Goal: Transaction & Acquisition: Purchase product/service

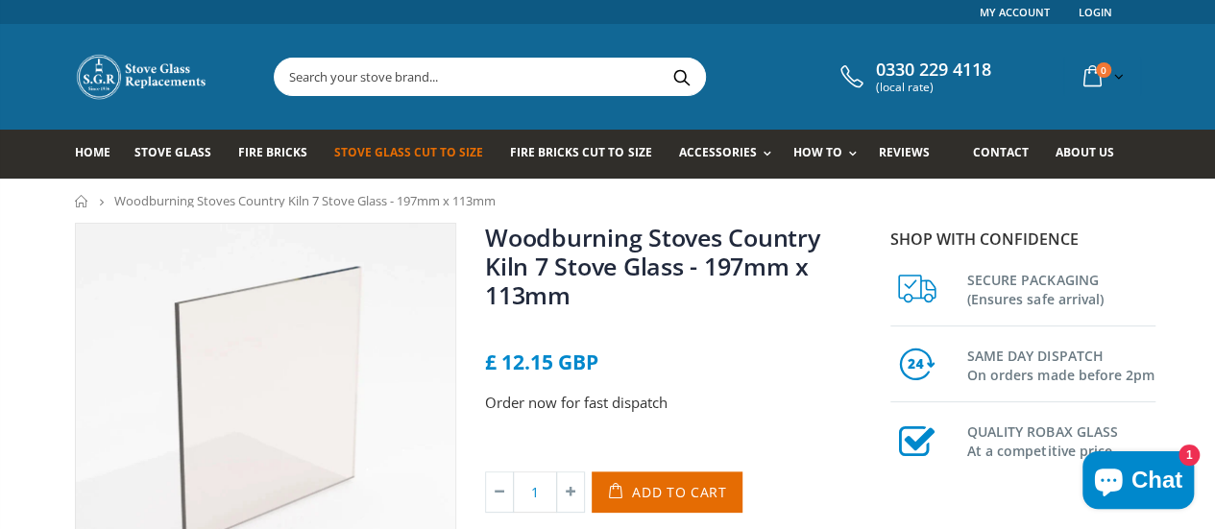
click at [416, 155] on span "Stove Glass Cut To Size" at bounding box center [408, 152] width 149 height 16
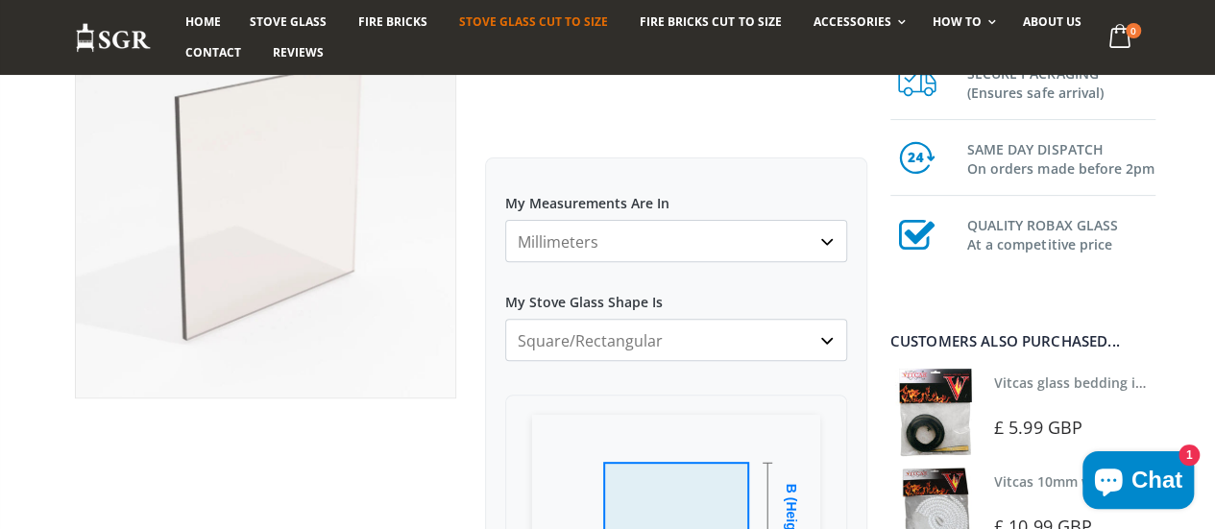
scroll to position [281, 0]
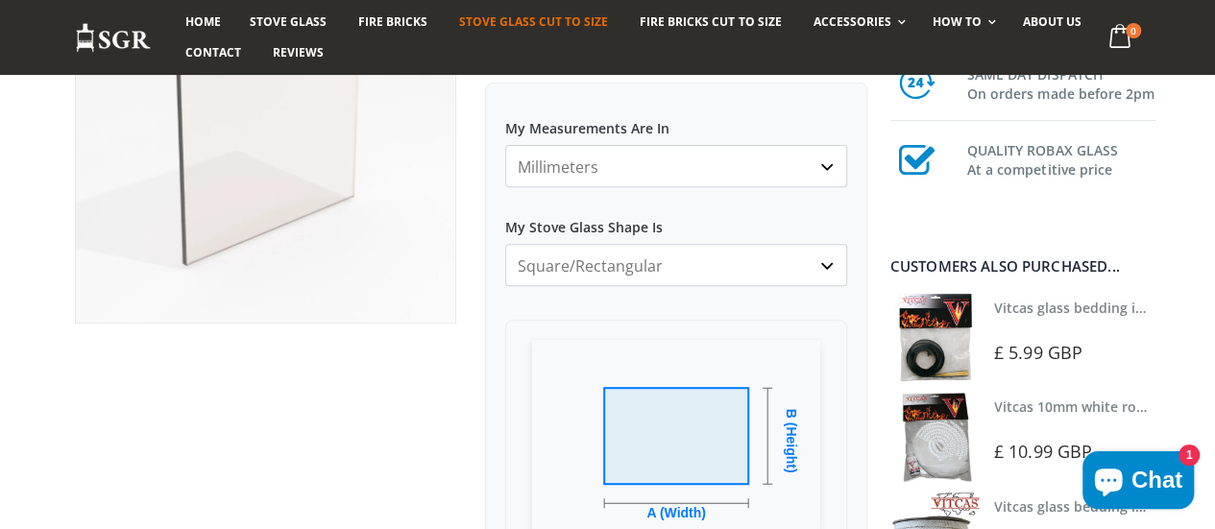
click at [740, 175] on select "Millimeters Centimeters Inches" at bounding box center [676, 166] width 342 height 42
select select "cm"
click at [505, 145] on select "Millimeters Centimeters Inches" at bounding box center [676, 166] width 342 height 42
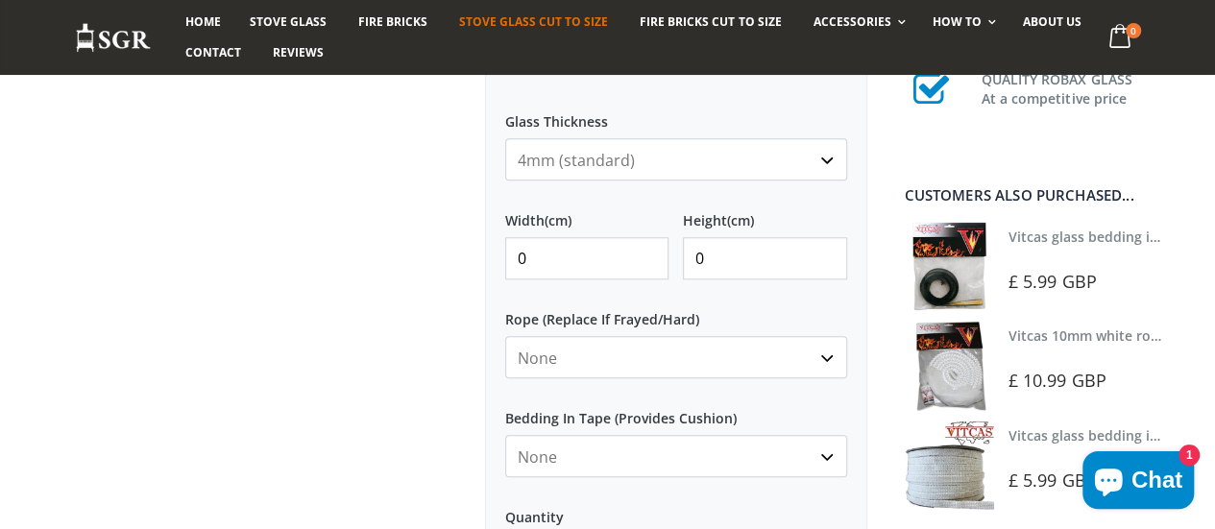
scroll to position [822, 0]
click at [602, 256] on input "0" at bounding box center [586, 256] width 163 height 42
type input "11"
click at [726, 245] on input "0" at bounding box center [764, 256] width 163 height 42
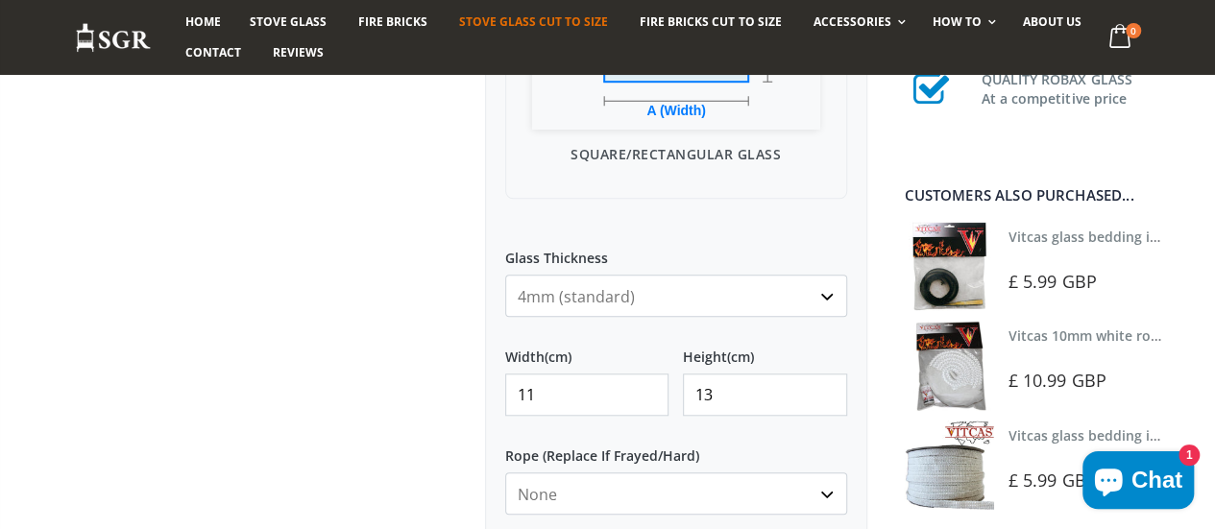
scroll to position [684, 0]
type input "13"
click at [797, 306] on select "4mm (standard) 5mm (gas fires with baffled flue) 3mm (For Use In Stoves With Th…" at bounding box center [676, 296] width 342 height 42
select select "5mm"
click at [505, 275] on select "4mm (standard) 5mm (gas fires with baffled flue) 3mm (For Use In Stoves With Th…" at bounding box center [676, 296] width 342 height 42
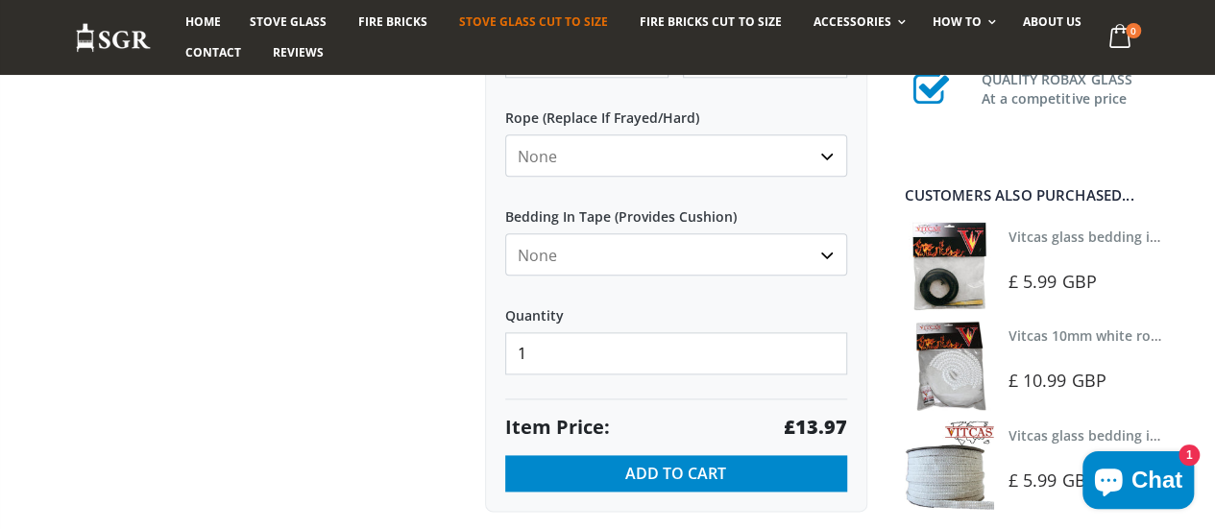
scroll to position [986, 0]
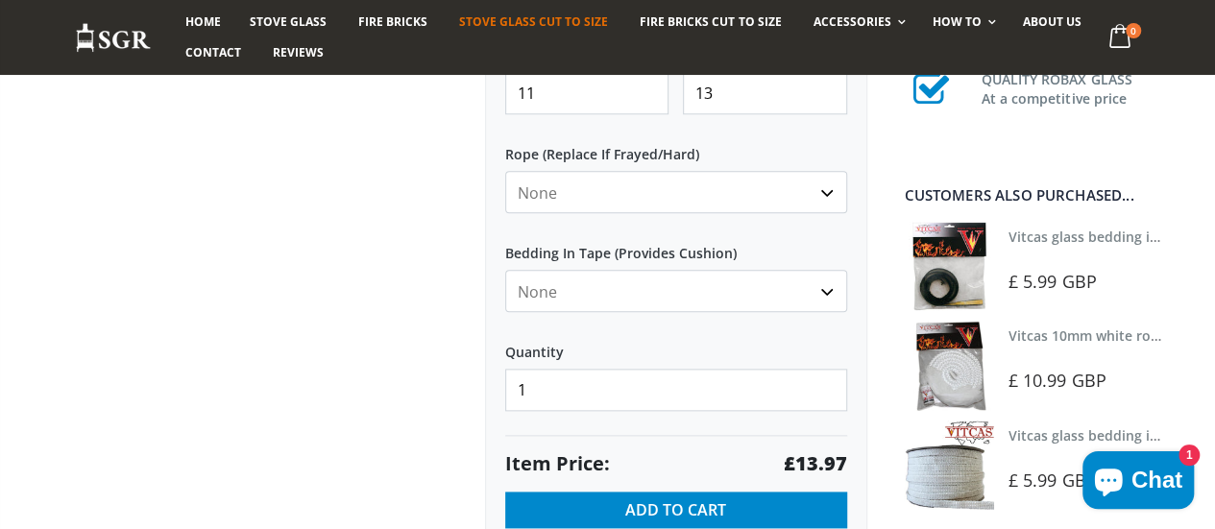
click at [775, 283] on select "None Black White" at bounding box center [676, 291] width 342 height 42
select select "black"
click at [505, 270] on select "None Black White" at bounding box center [676, 291] width 342 height 42
click at [793, 201] on select "None 3mm White 6mm White 8mm White 10mm White 12mm White 6mm Black 8mm Black 10…" at bounding box center [676, 192] width 342 height 42
click at [762, 146] on label "Rope (Replace If Frayed/Hard)" at bounding box center [676, 146] width 342 height 35
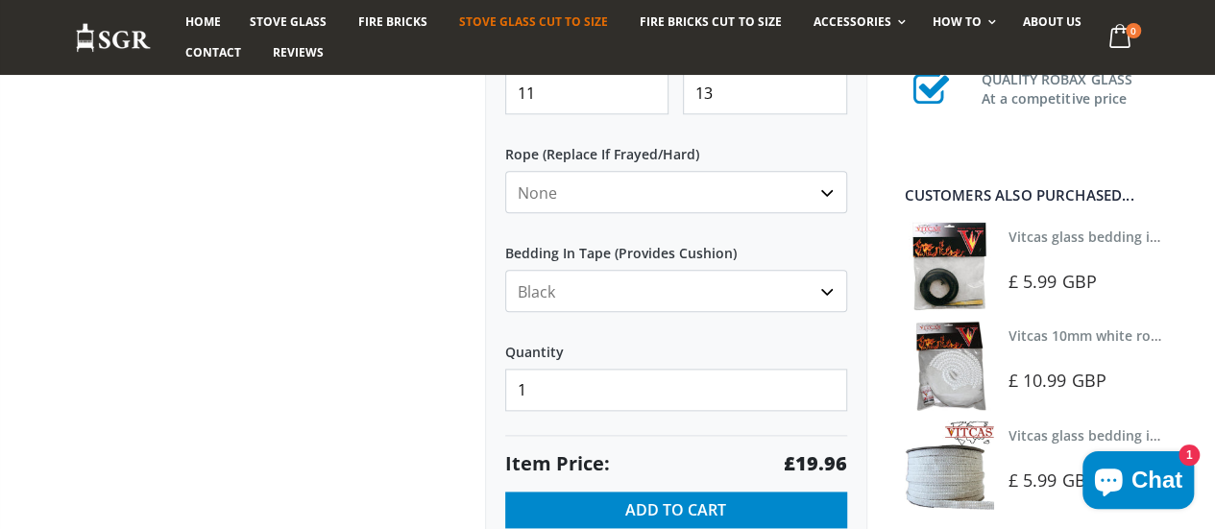
click at [762, 171] on select "None 3mm White 6mm White 8mm White 10mm White 12mm White 6mm Black 8mm Black 10…" at bounding box center [676, 192] width 342 height 42
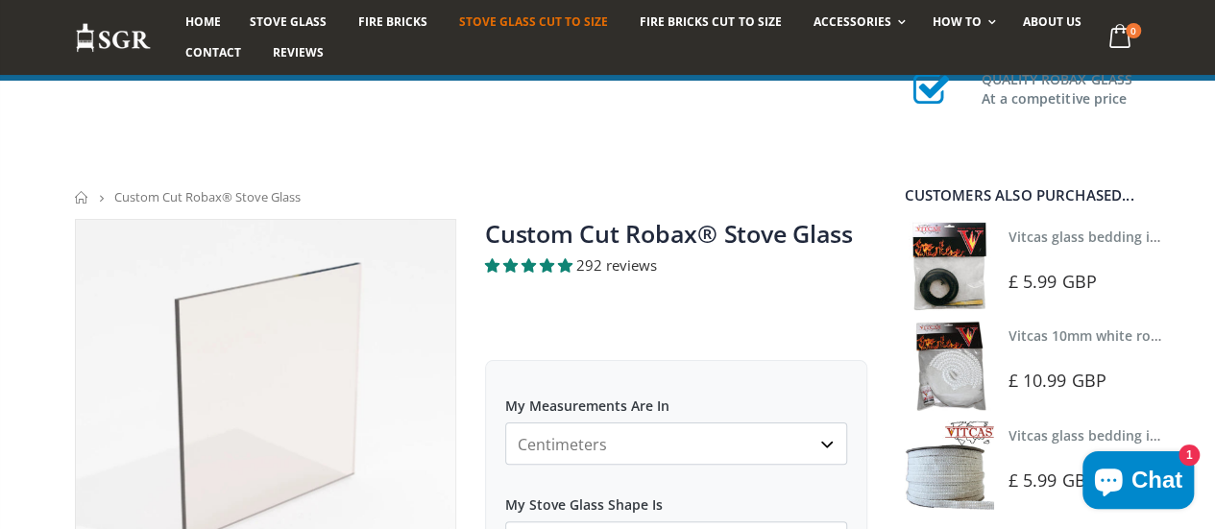
scroll to position [0, 0]
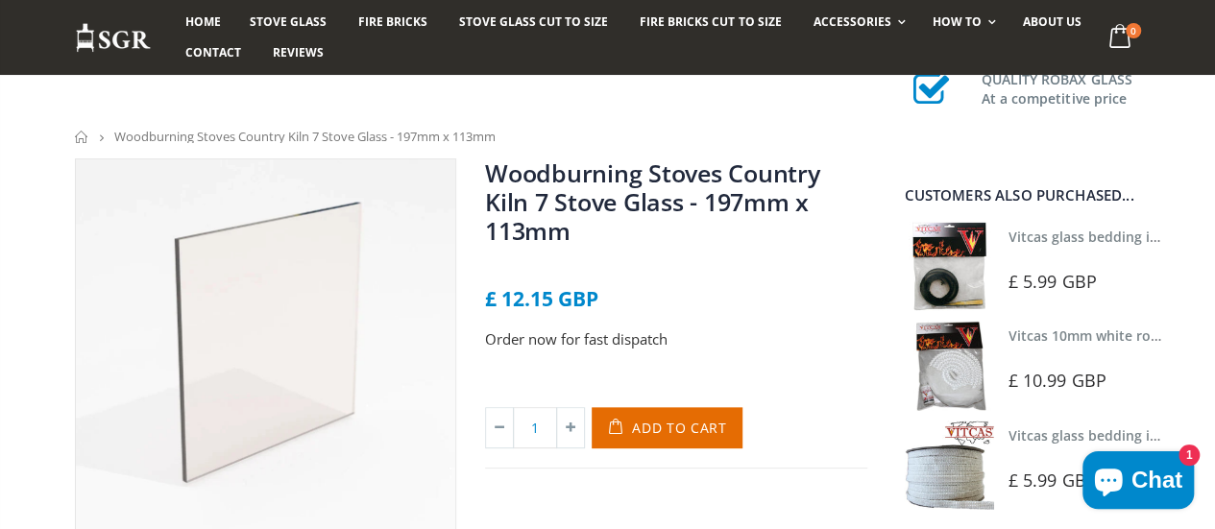
scroll to position [22, 0]
